Goal: Transaction & Acquisition: Obtain resource

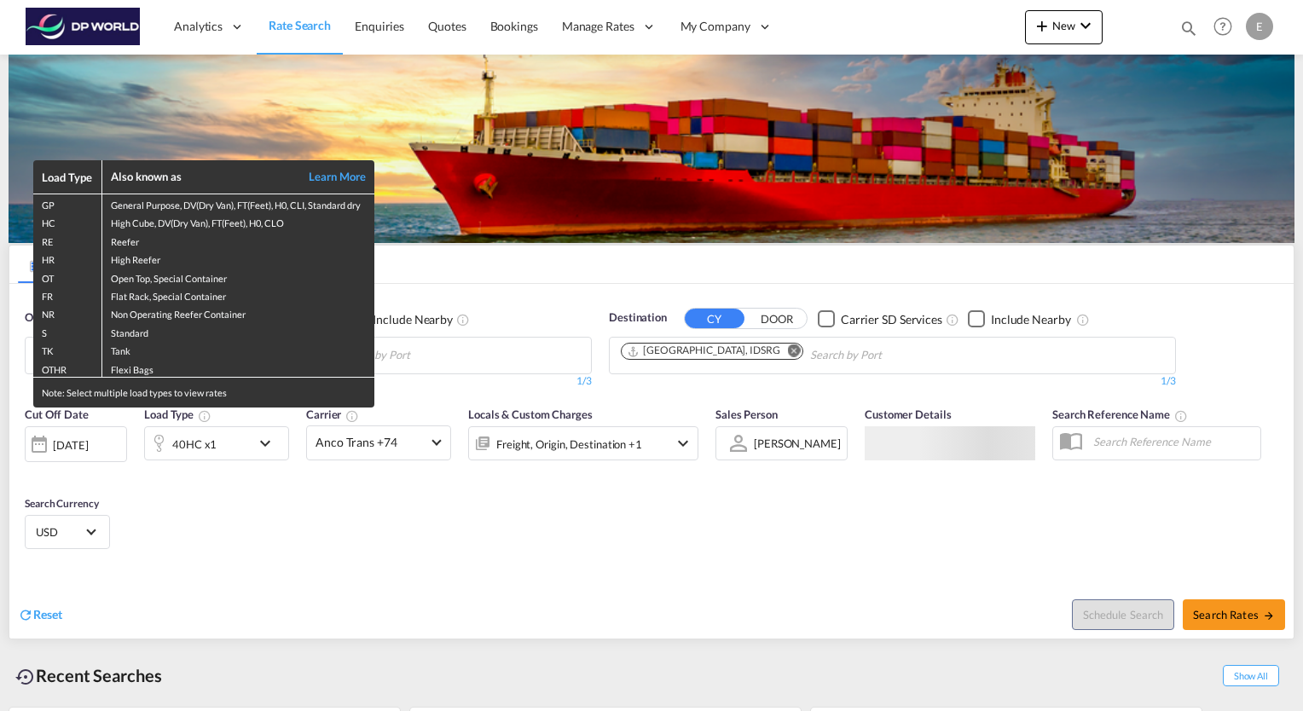
click at [264, 445] on div "Load Type Also known as Learn More GP General Purpose, DV(Dry Van), FT(Feet), H…" at bounding box center [651, 355] width 1303 height 711
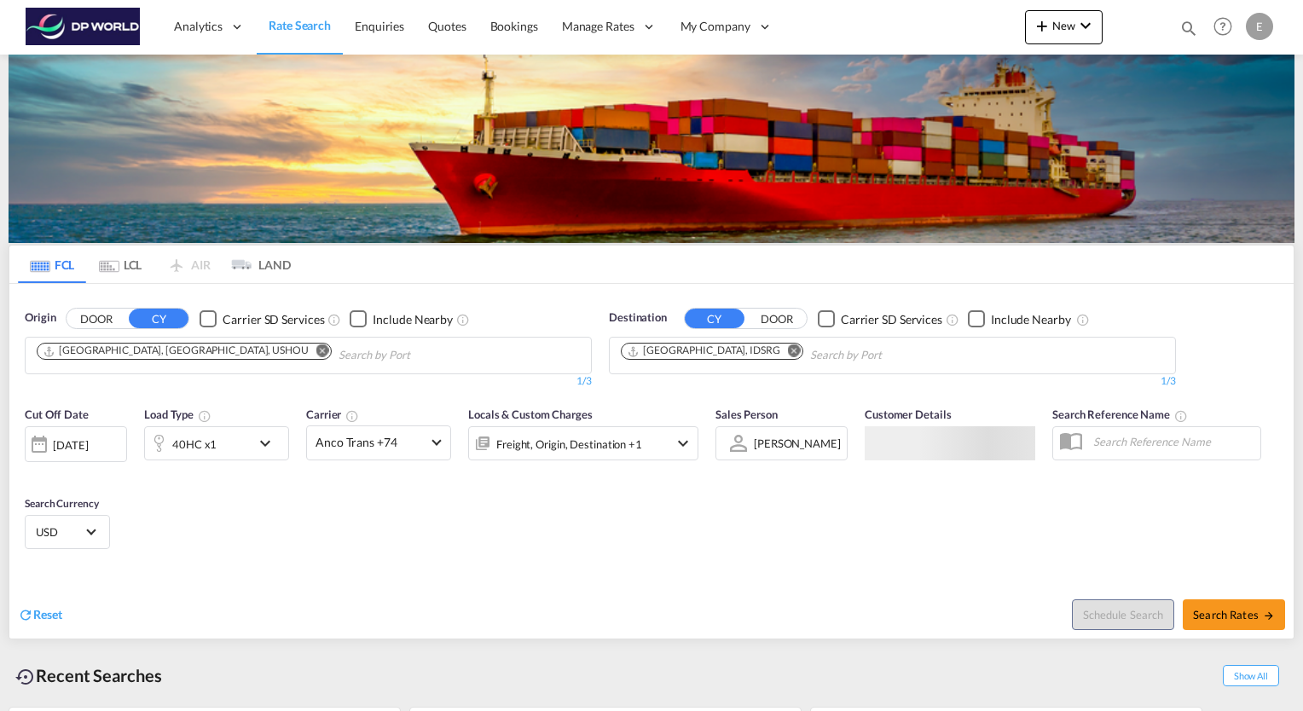
click at [264, 445] on md-icon "icon-chevron-down" at bounding box center [269, 443] width 29 height 20
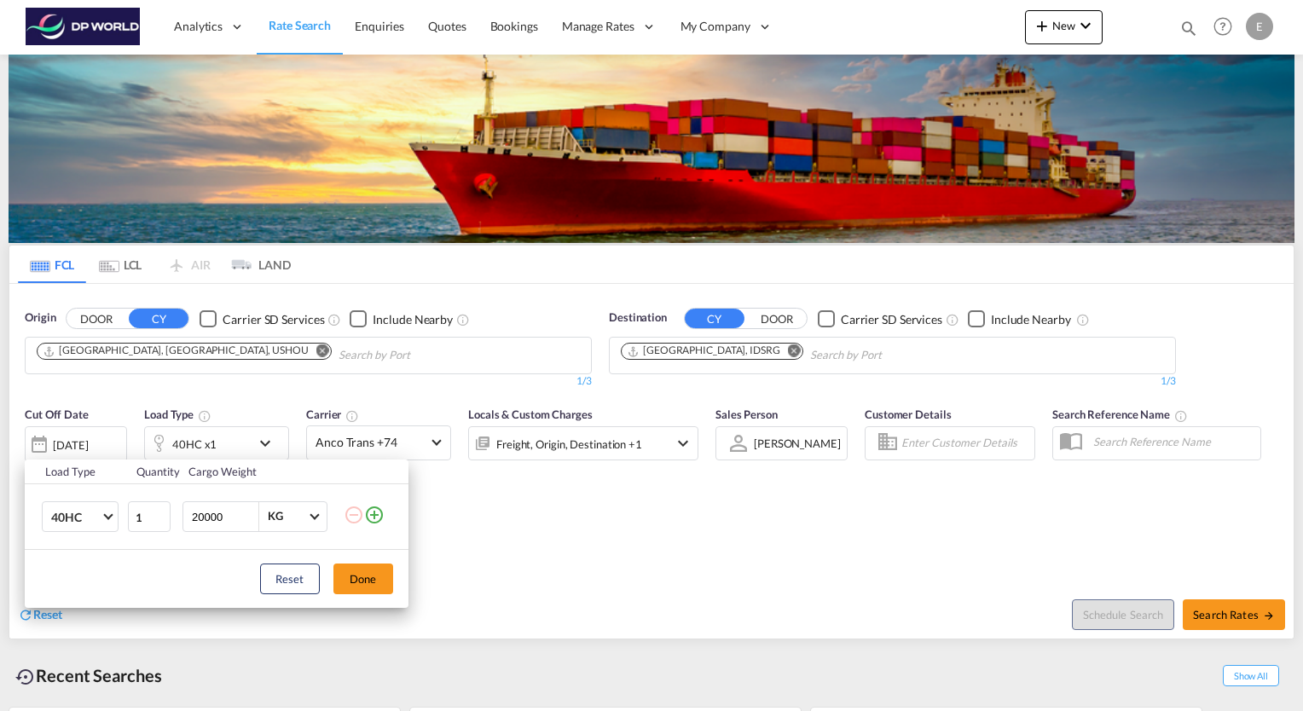
click at [165, 346] on div "Load Type Quantity Cargo Weight 40HC 20GP 40GP 40HC 45HC 20RE 40RE 40HR 20OT 40…" at bounding box center [651, 355] width 1303 height 711
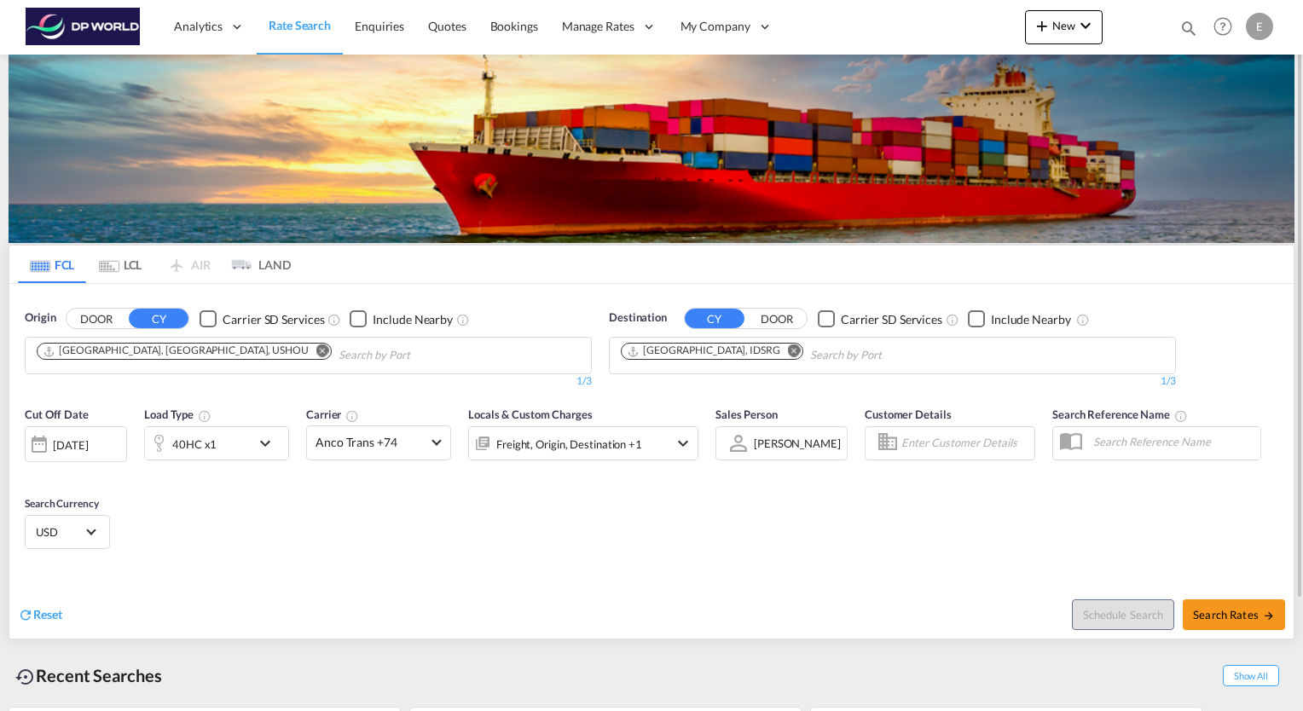
click at [316, 350] on md-icon "Remove" at bounding box center [322, 351] width 13 height 13
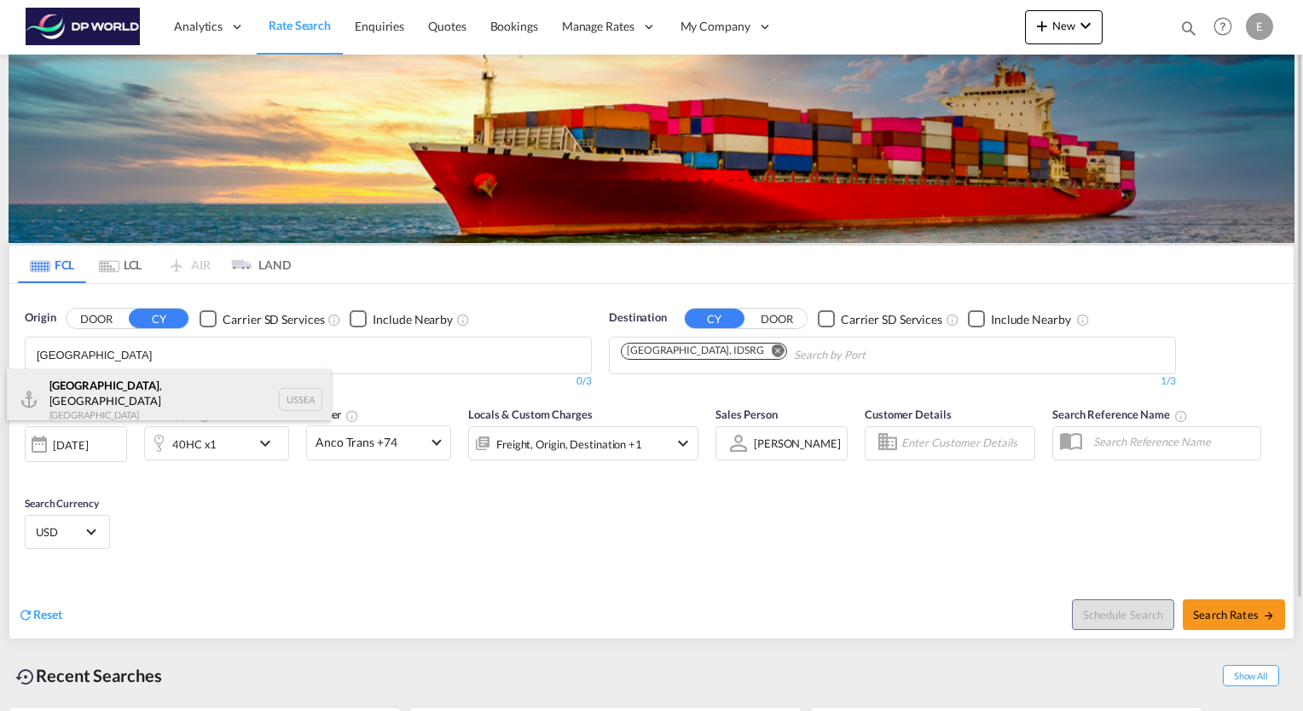
type input "[GEOGRAPHIC_DATA]"
click at [86, 381] on div "[GEOGRAPHIC_DATA] , [GEOGRAPHIC_DATA] [GEOGRAPHIC_DATA] USSEA" at bounding box center [169, 399] width 324 height 61
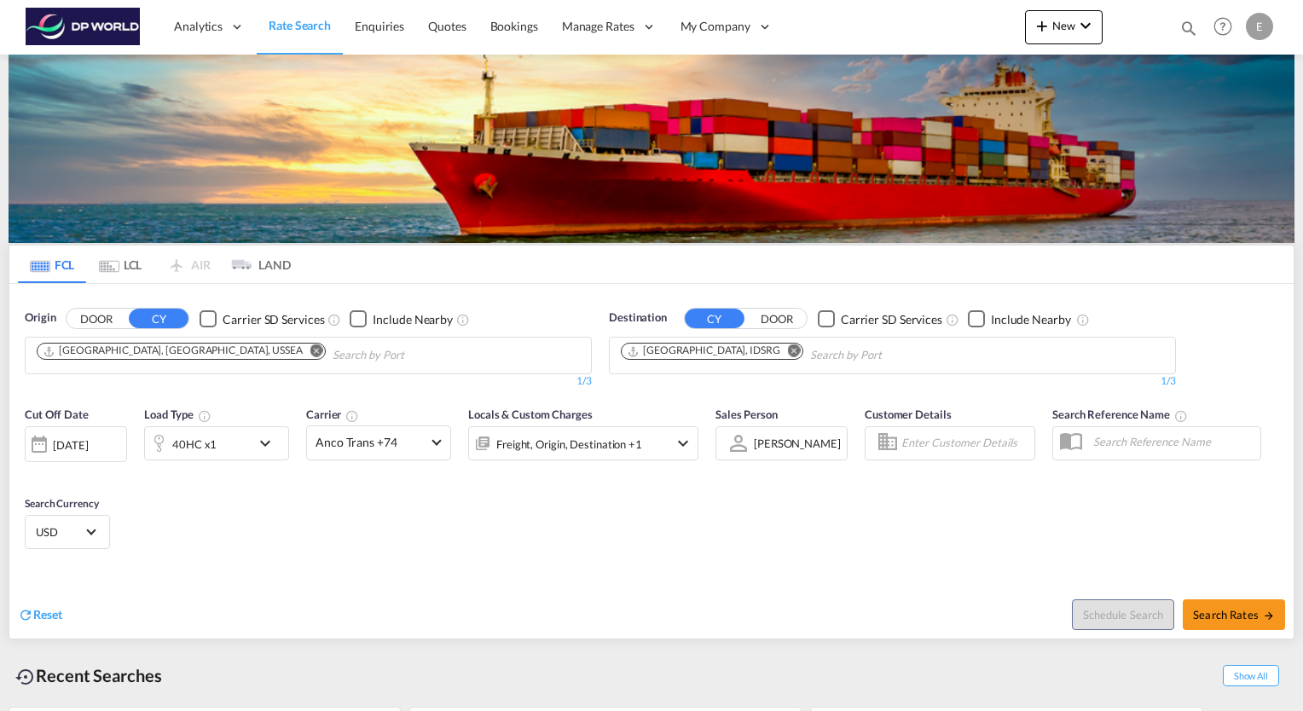
click at [788, 350] on md-icon "Remove" at bounding box center [794, 351] width 13 height 13
click at [264, 444] on md-icon "icon-chevron-down" at bounding box center [269, 443] width 29 height 20
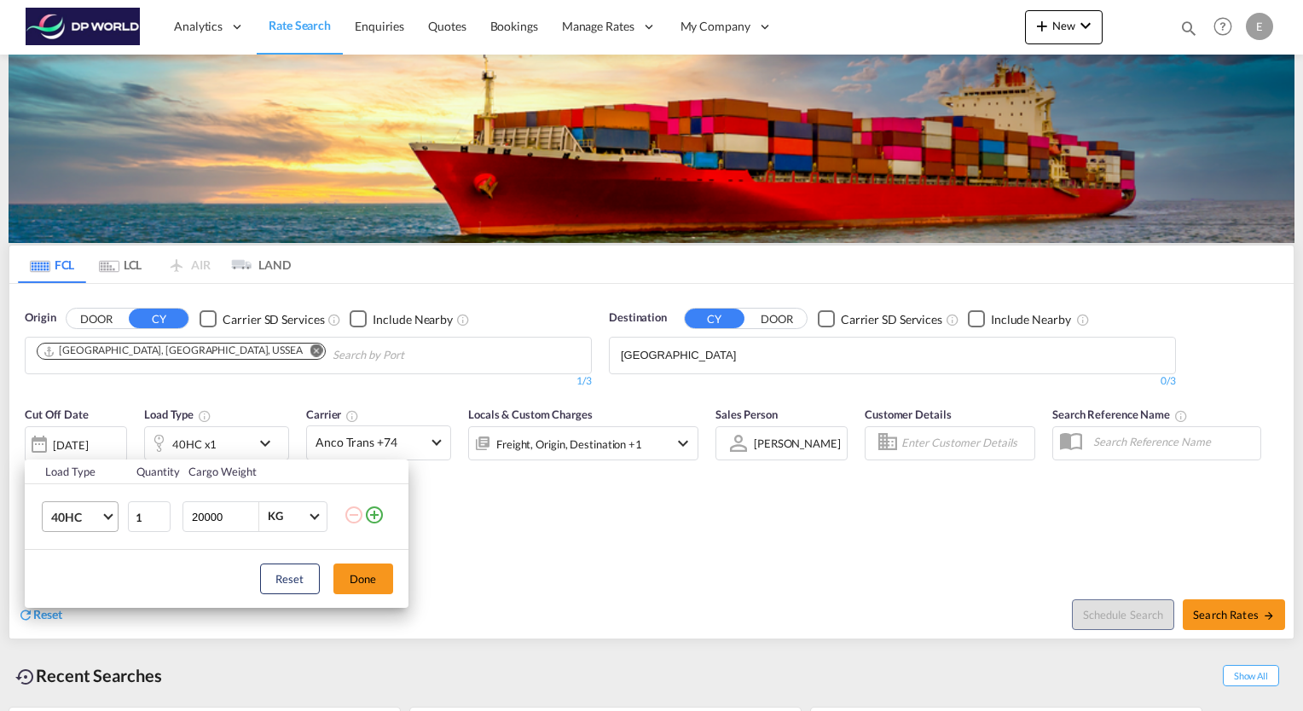
click at [113, 520] on md-select-value "40HC" at bounding box center [83, 516] width 68 height 29
click at [90, 586] on md-option "40HR" at bounding box center [95, 595] width 116 height 41
click at [377, 585] on button "Done" at bounding box center [364, 579] width 60 height 31
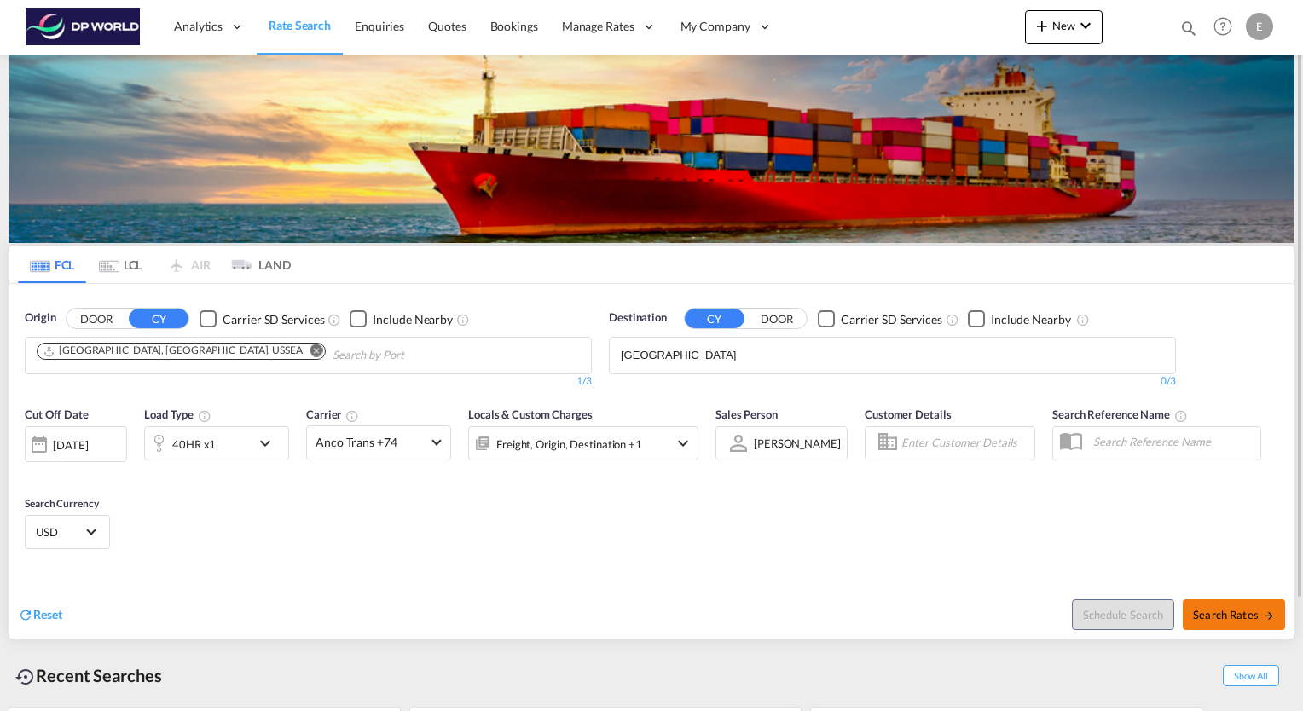
click at [1230, 604] on button "Search Rates" at bounding box center [1234, 615] width 102 height 31
click at [1232, 616] on span "Search Rates" at bounding box center [1234, 615] width 82 height 14
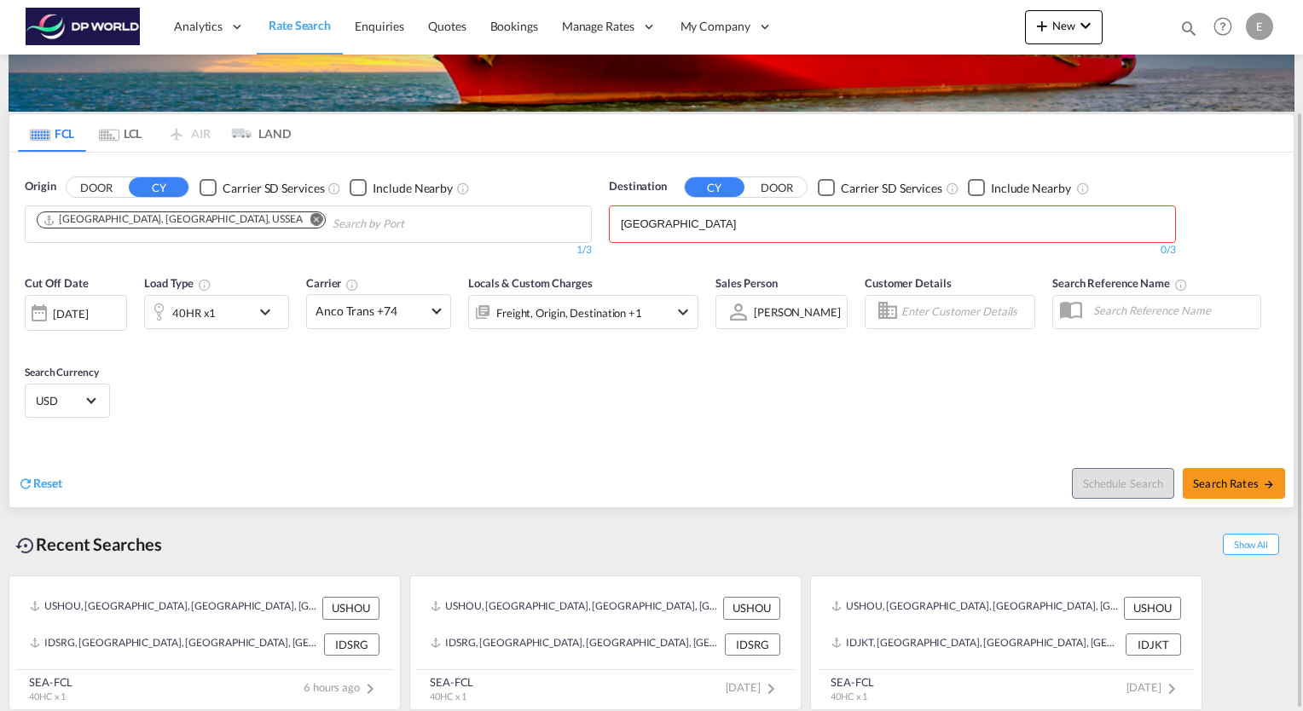
scroll to position [0, 0]
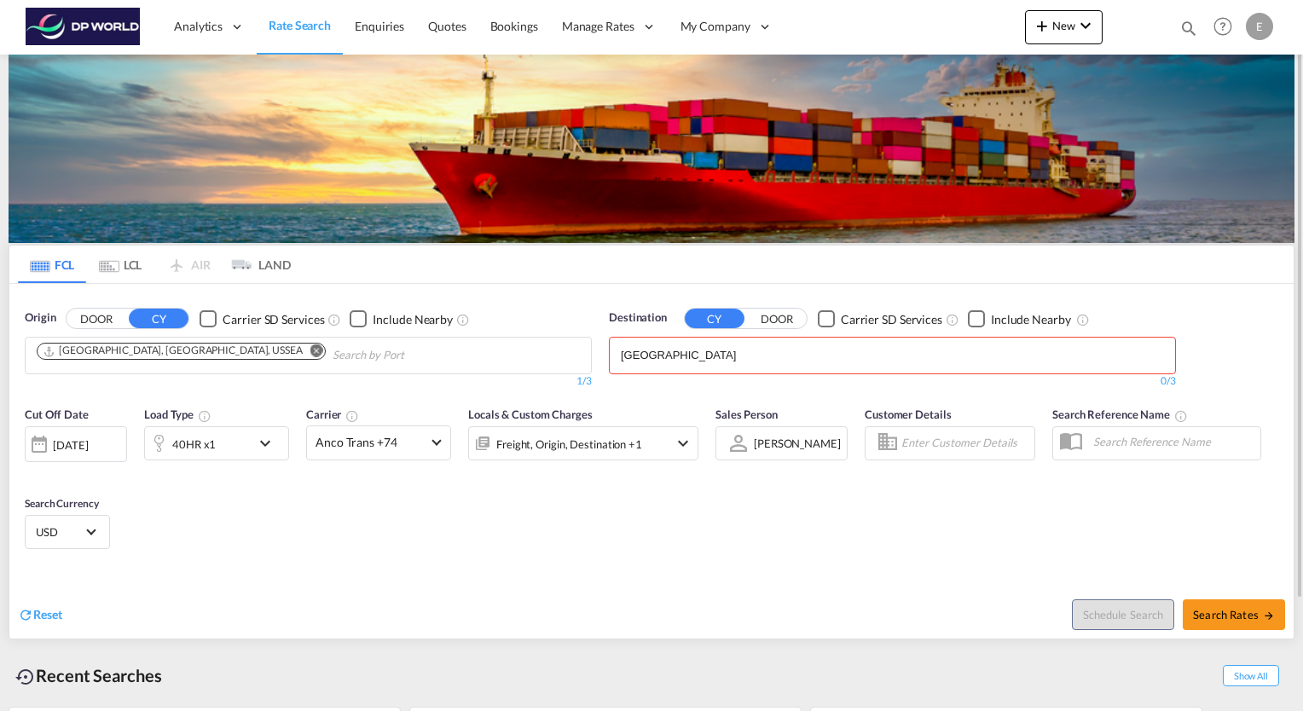
click at [734, 366] on body "Analytics Reports Dashboard Rate Search Enquiries Quotes Bookings" at bounding box center [651, 355] width 1303 height 711
click at [676, 356] on body "Analytics Reports Dashboard Rate Search Enquiries Quotes Bookings" at bounding box center [651, 355] width 1303 height 711
click at [676, 356] on input "[GEOGRAPHIC_DATA]" at bounding box center [702, 355] width 162 height 27
drag, startPoint x: 676, startPoint y: 356, endPoint x: 604, endPoint y: 353, distance: 71.7
click at [604, 353] on div "Destination CY DOOR Carrier SD Services Include Nearby tokyo 0/3 0/" at bounding box center [892, 349] width 584 height 96
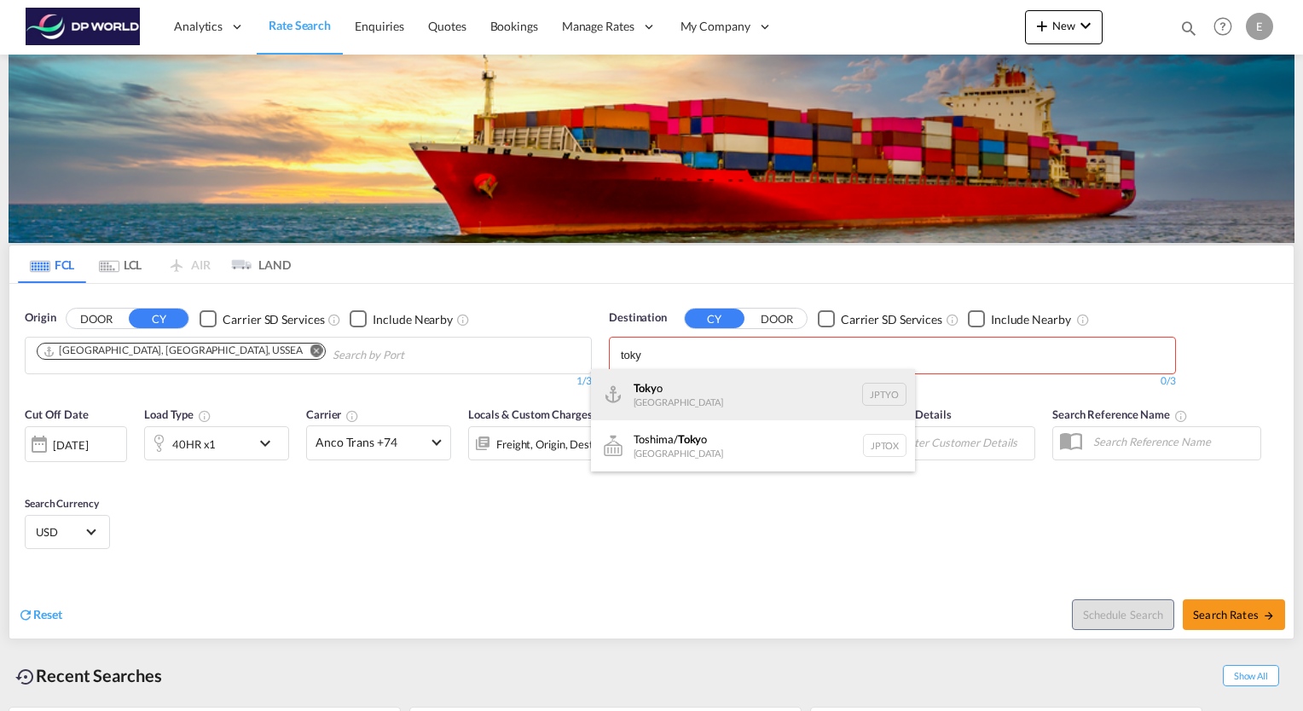
type input "toky"
click at [624, 401] on div "Toky o [GEOGRAPHIC_DATA] JPTYO" at bounding box center [753, 394] width 324 height 51
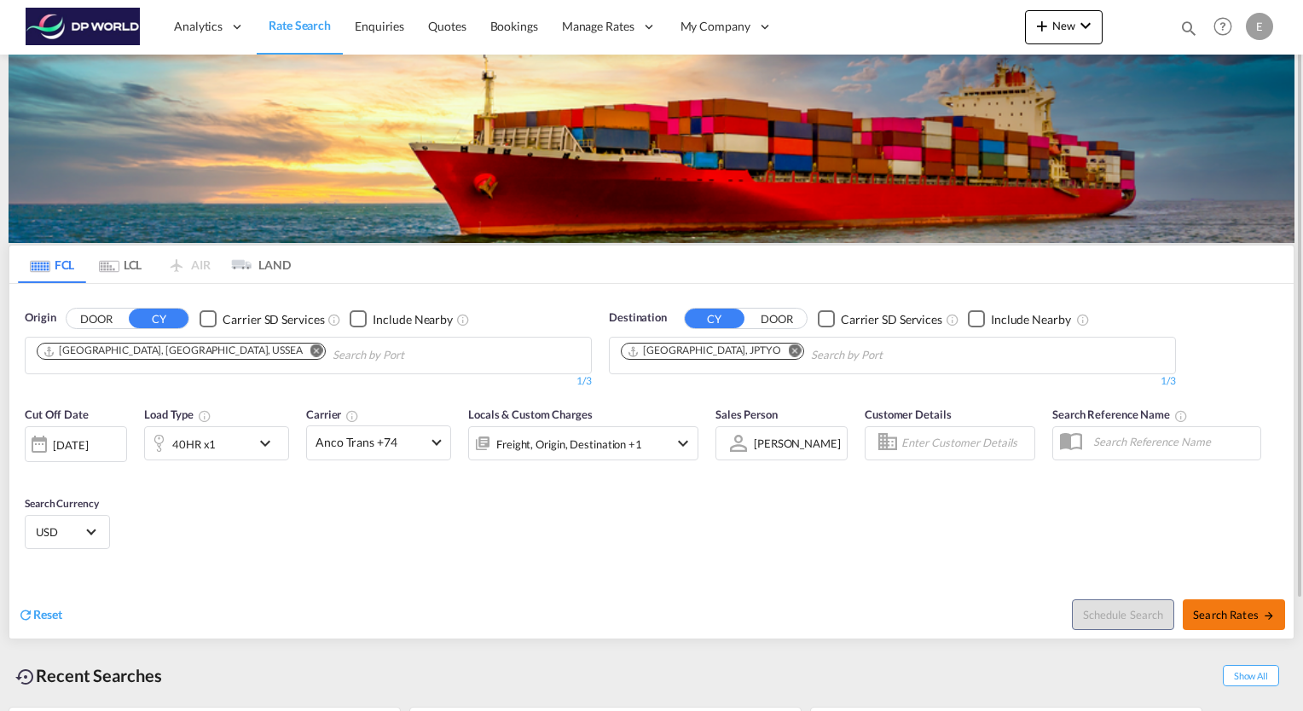
click at [1252, 618] on span "Search Rates" at bounding box center [1234, 615] width 82 height 14
type input "USSEA to JPTYO / [DATE]"
